Goal: Complete application form

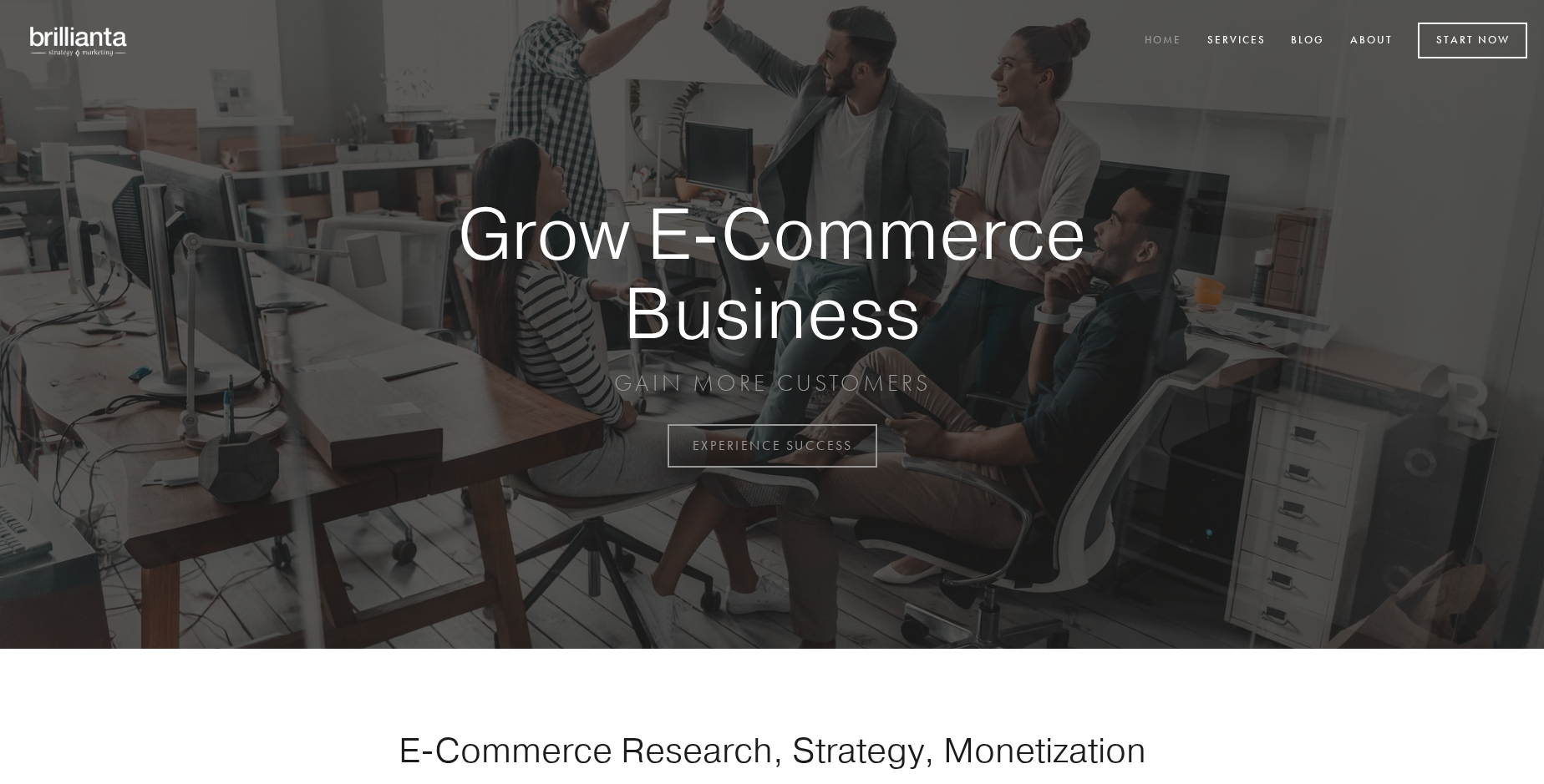
scroll to position [4377, 0]
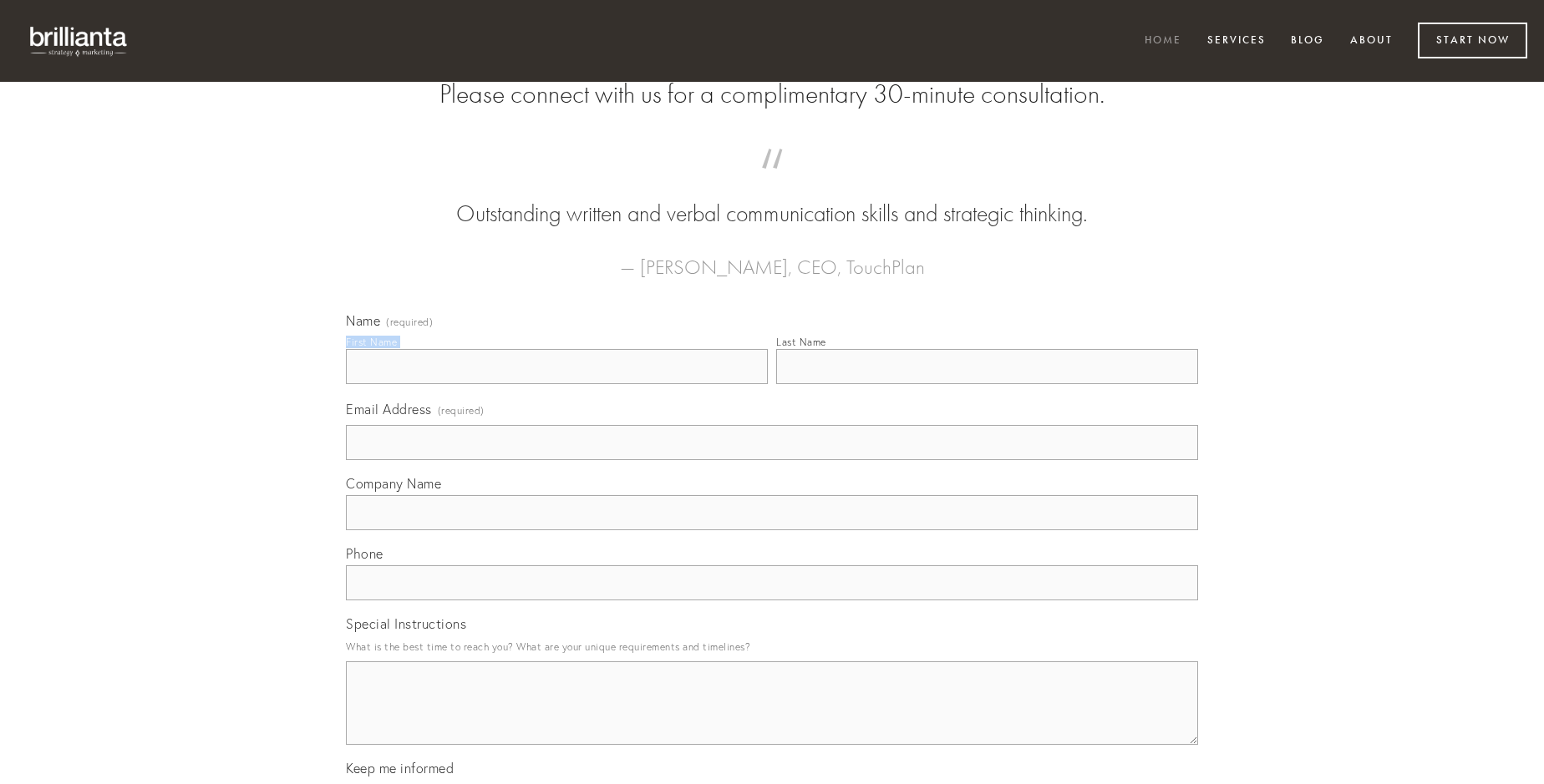
type input "[PERSON_NAME]"
click at [987, 384] on input "Last Name" at bounding box center [988, 366] width 422 height 35
type input "[PERSON_NAME]"
click at [772, 460] on input "Email Address (required)" at bounding box center [772, 442] width 852 height 35
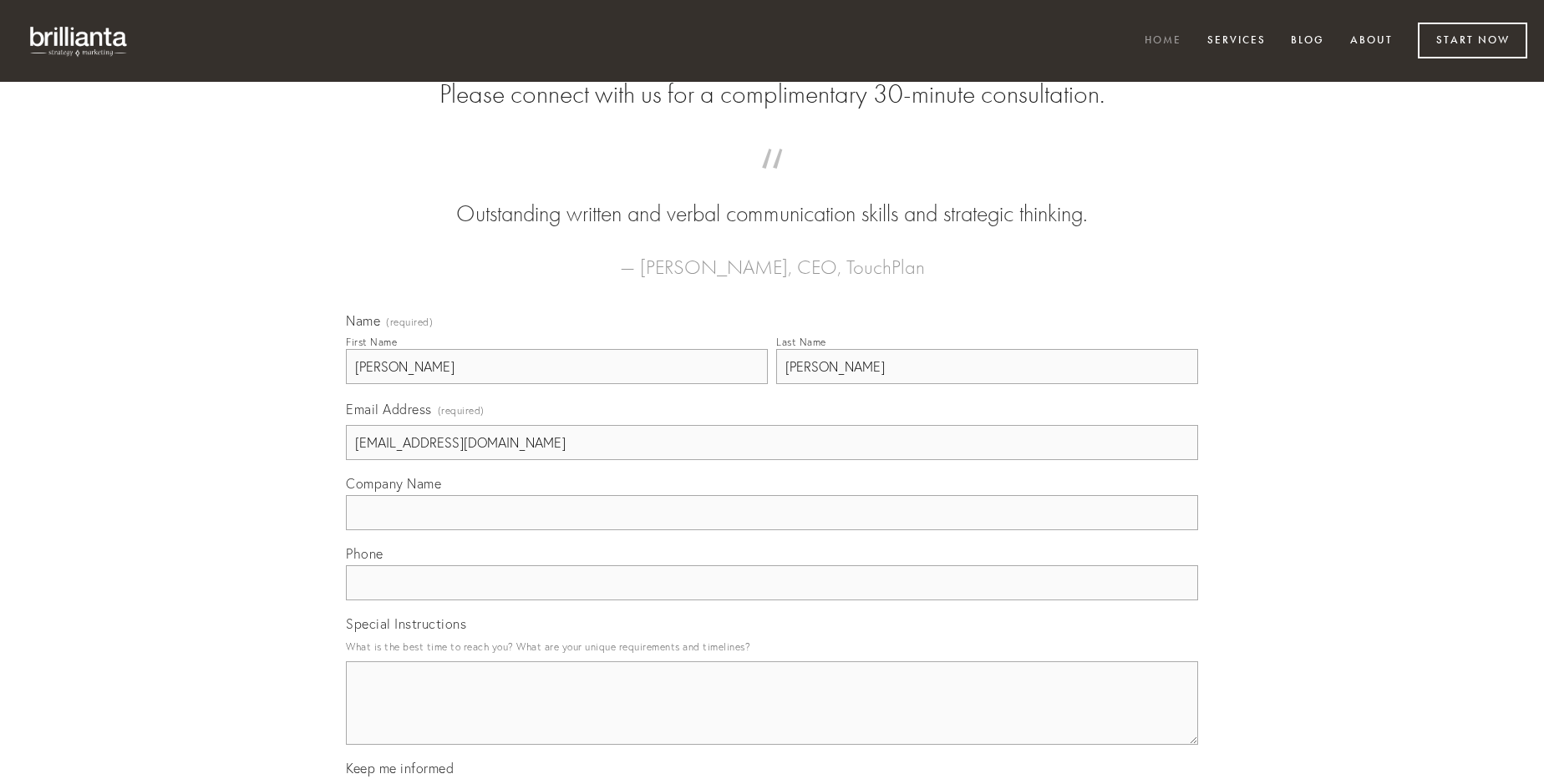
type input "[EMAIL_ADDRESS][DOMAIN_NAME]"
click at [772, 530] on input "Company Name" at bounding box center [772, 512] width 852 height 35
type input "aperio"
click at [772, 600] on input "text" at bounding box center [772, 582] width 852 height 35
click at [772, 718] on textarea "Special Instructions" at bounding box center [772, 703] width 852 height 84
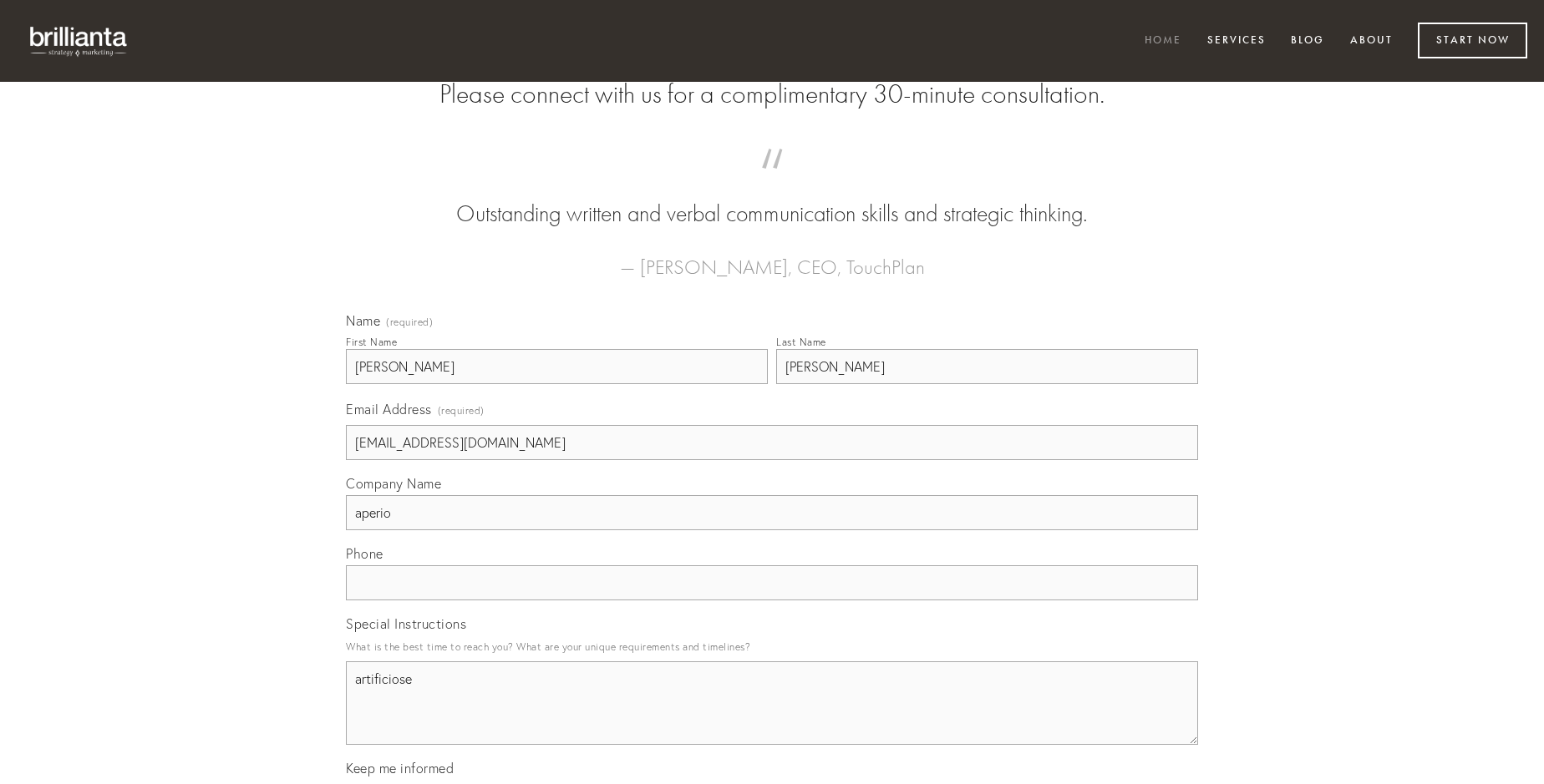
type textarea "artificiose"
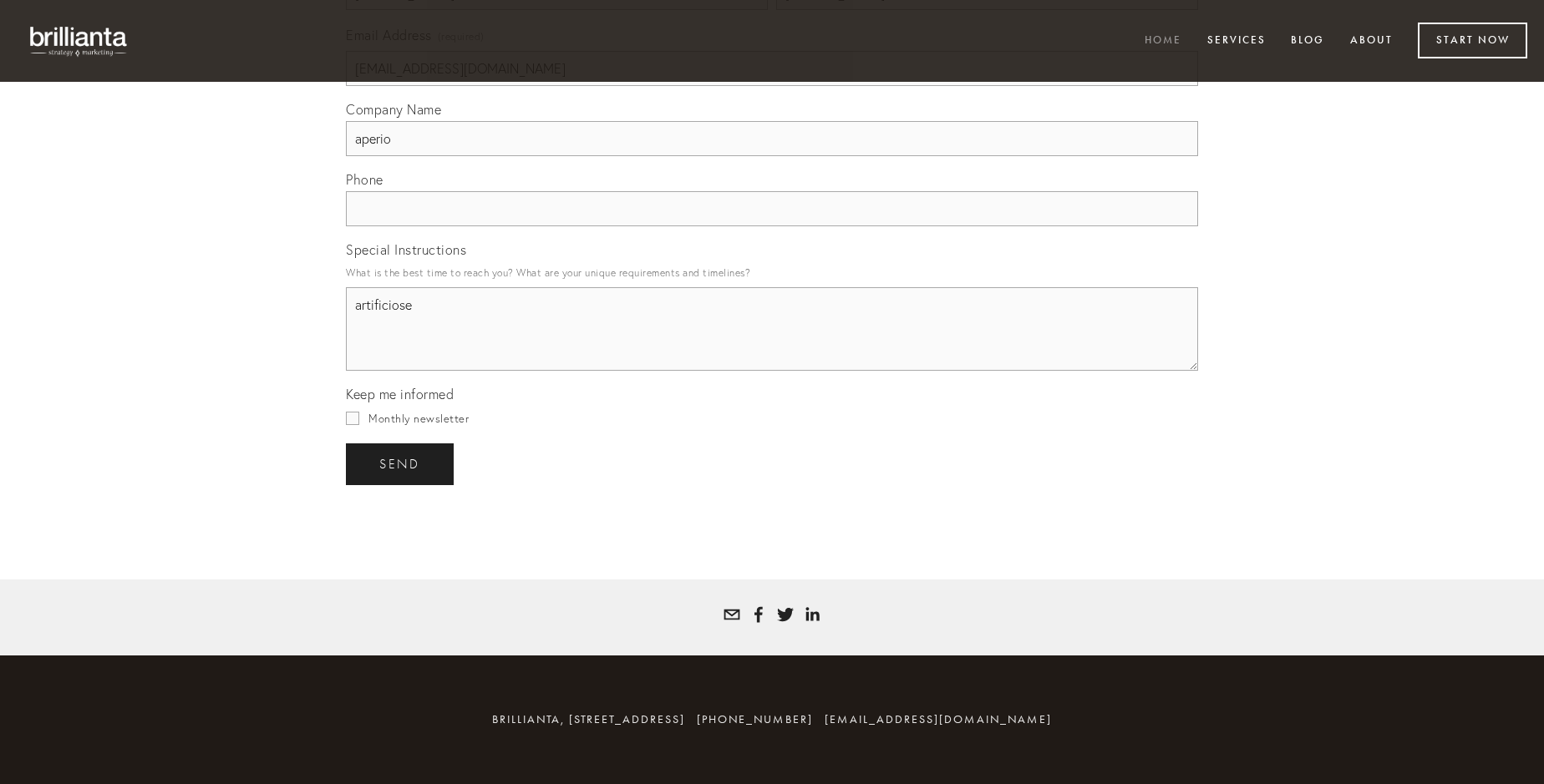
click at [401, 464] on span "send" at bounding box center [399, 464] width 41 height 15
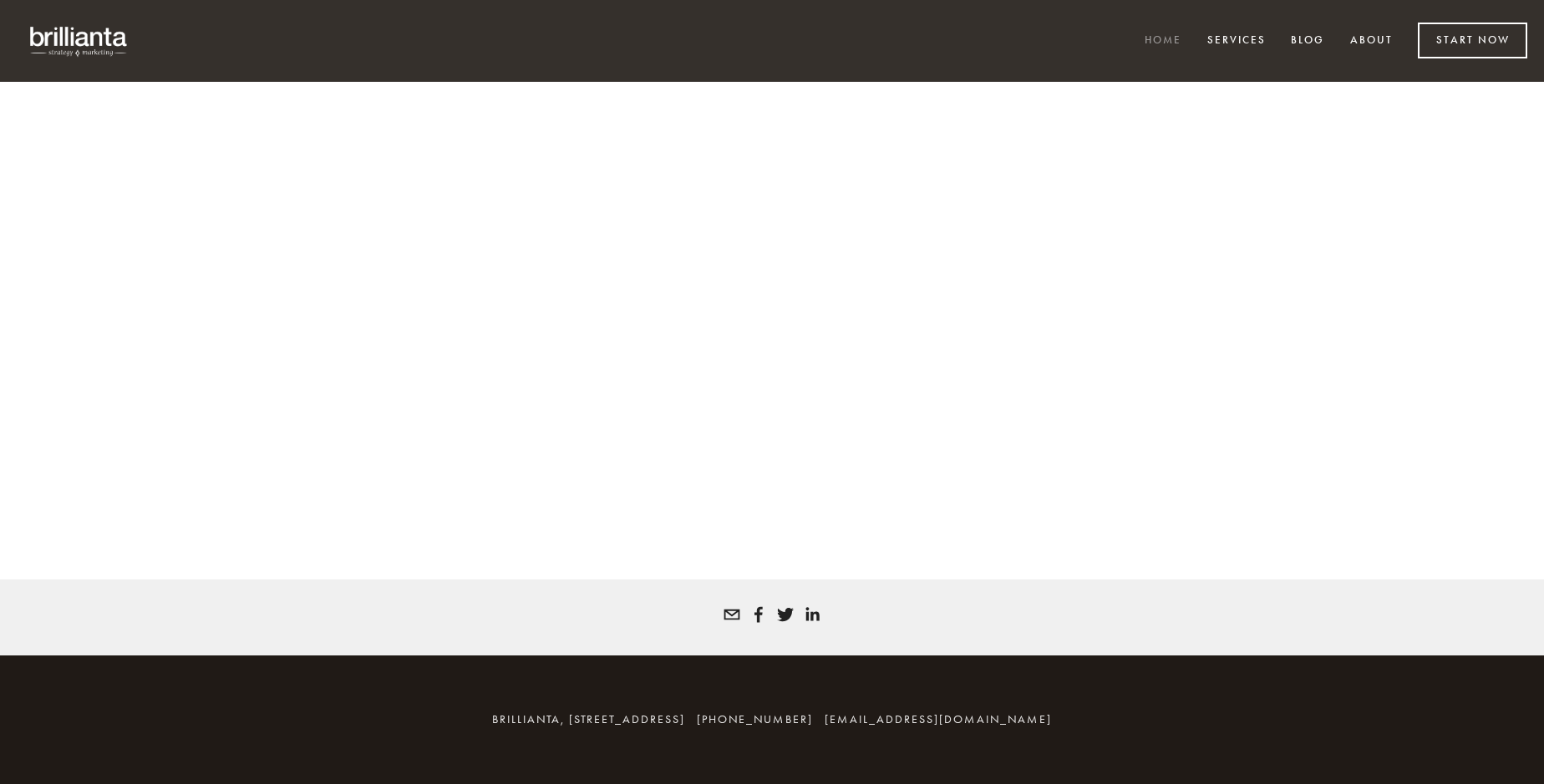
scroll to position [4354, 0]
